Goal: Navigation & Orientation: Find specific page/section

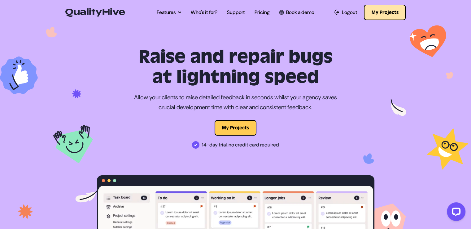
click at [401, 13] on button "My Projects" at bounding box center [385, 12] width 42 height 15
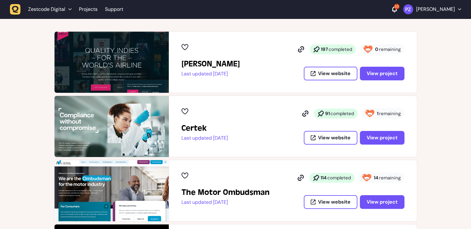
scroll to position [93, 0]
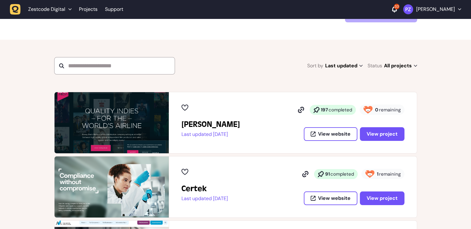
scroll to position [93, 0]
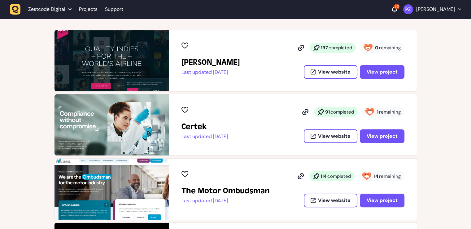
click at [197, 126] on h2 "Certek" at bounding box center [205, 126] width 46 height 10
copy h2 "Certek"
